Goal: Transaction & Acquisition: Purchase product/service

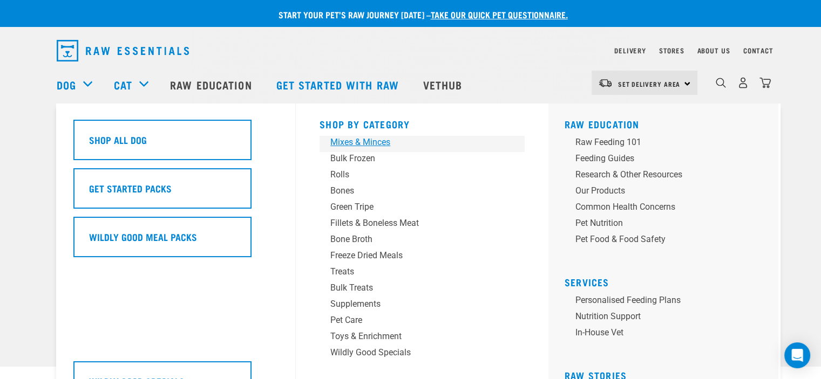
click at [369, 140] on div "Mixes & Minces" at bounding box center [414, 142] width 168 height 13
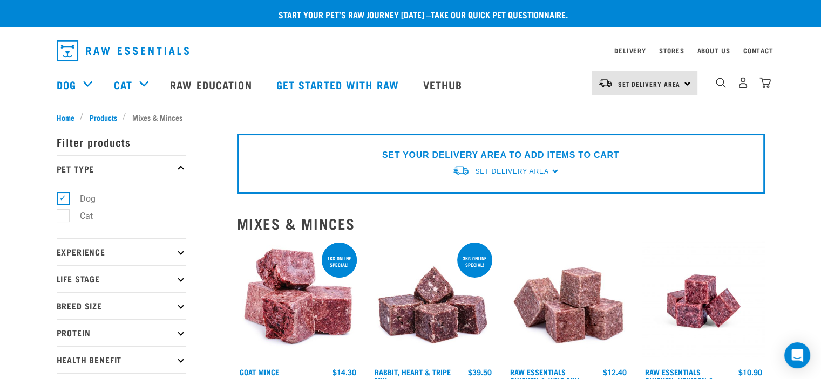
scroll to position [108, 0]
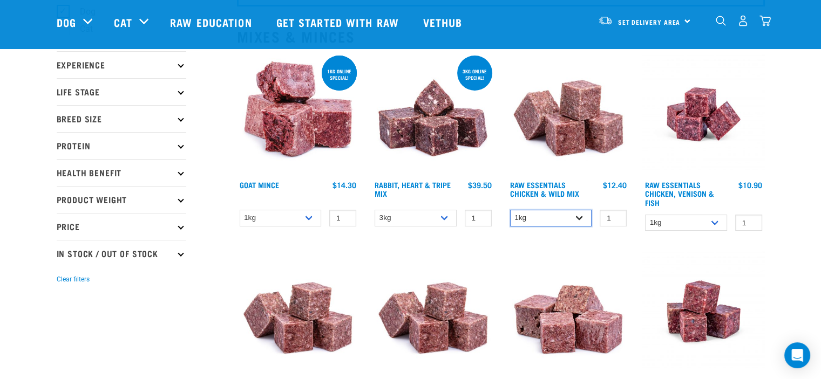
click at [576, 216] on select "1kg 3kg Bulk (10kg)" at bounding box center [551, 218] width 82 height 17
select select "709"
click at [510, 210] on select "1kg 3kg Bulk (10kg)" at bounding box center [551, 218] width 82 height 17
click at [715, 221] on select "1kg 3kg" at bounding box center [686, 223] width 82 height 17
select select "28665"
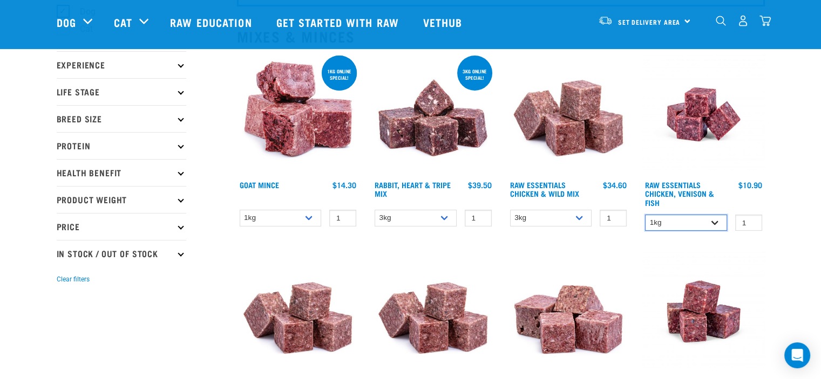
click at [645, 215] on select "1kg 3kg" at bounding box center [686, 223] width 82 height 17
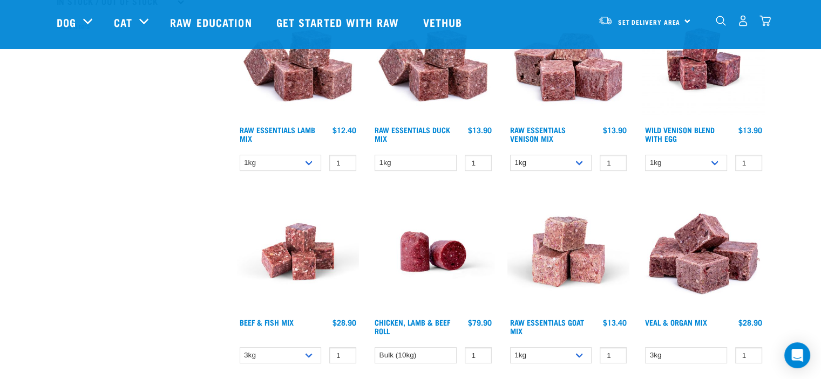
scroll to position [378, 0]
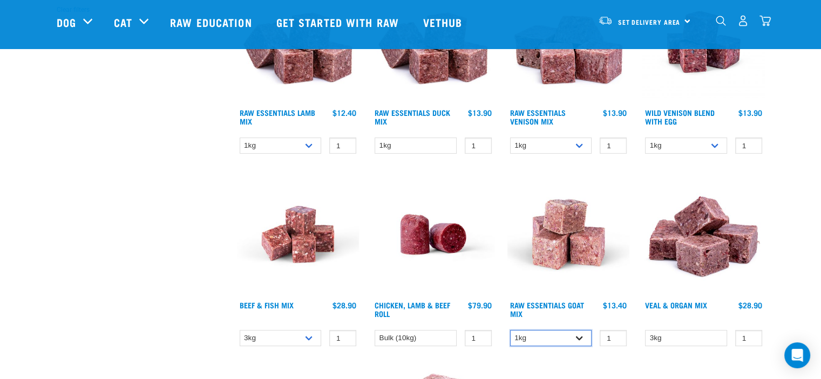
click at [579, 338] on select "1kg 3kg Bulk (10kg)" at bounding box center [551, 338] width 82 height 17
select select "337219"
click at [510, 330] on select "1kg 3kg Bulk (10kg)" at bounding box center [551, 338] width 82 height 17
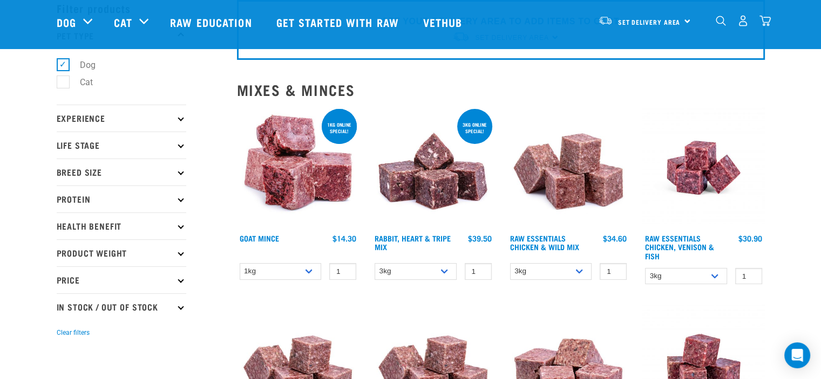
scroll to position [54, 0]
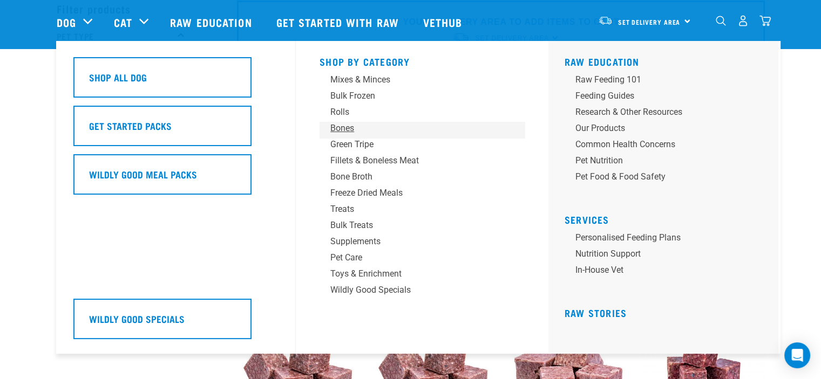
click at [341, 125] on div "Bones" at bounding box center [414, 128] width 168 height 13
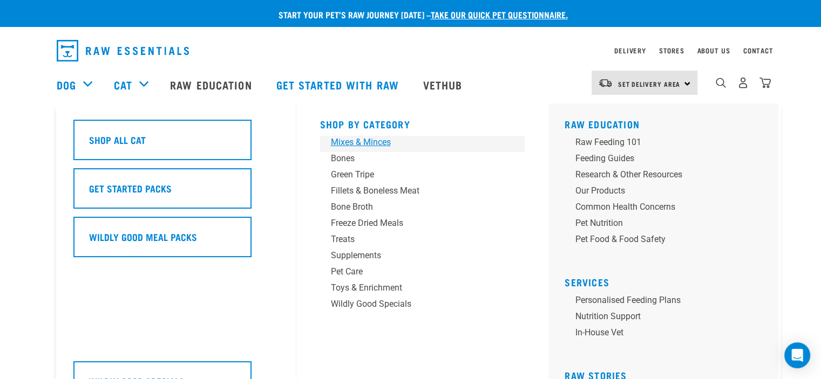
click at [359, 140] on div "Mixes & Minces" at bounding box center [415, 142] width 168 height 13
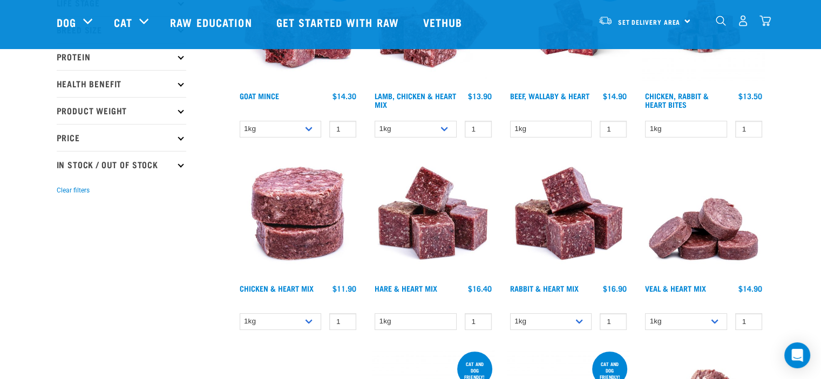
scroll to position [216, 0]
